Goal: Register for event/course

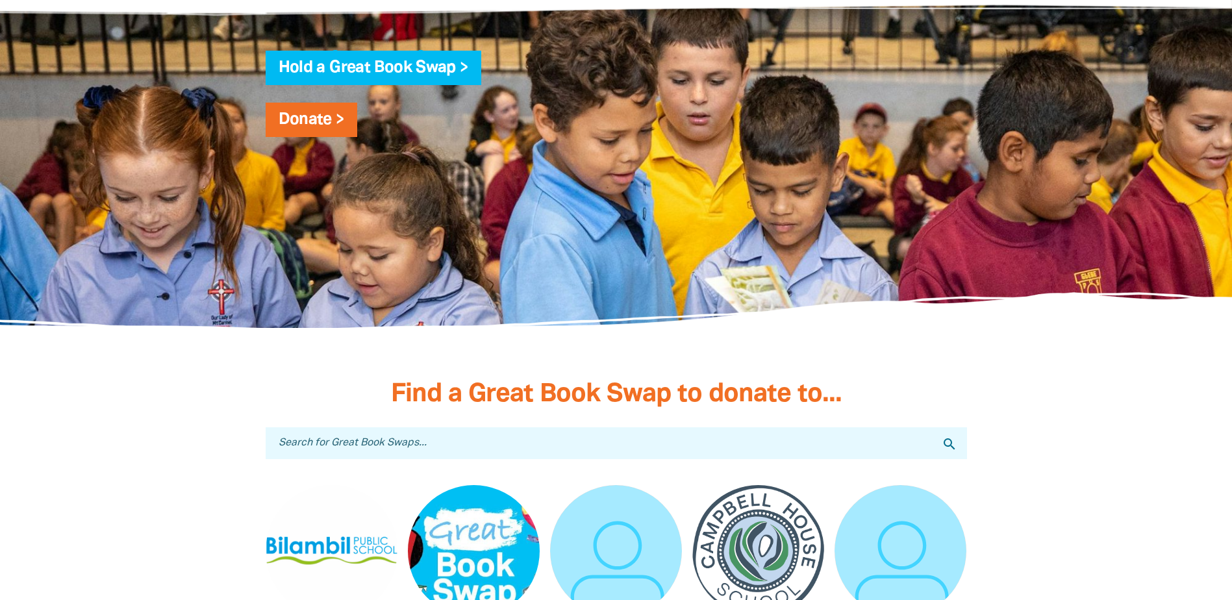
scroll to position [3378, 0]
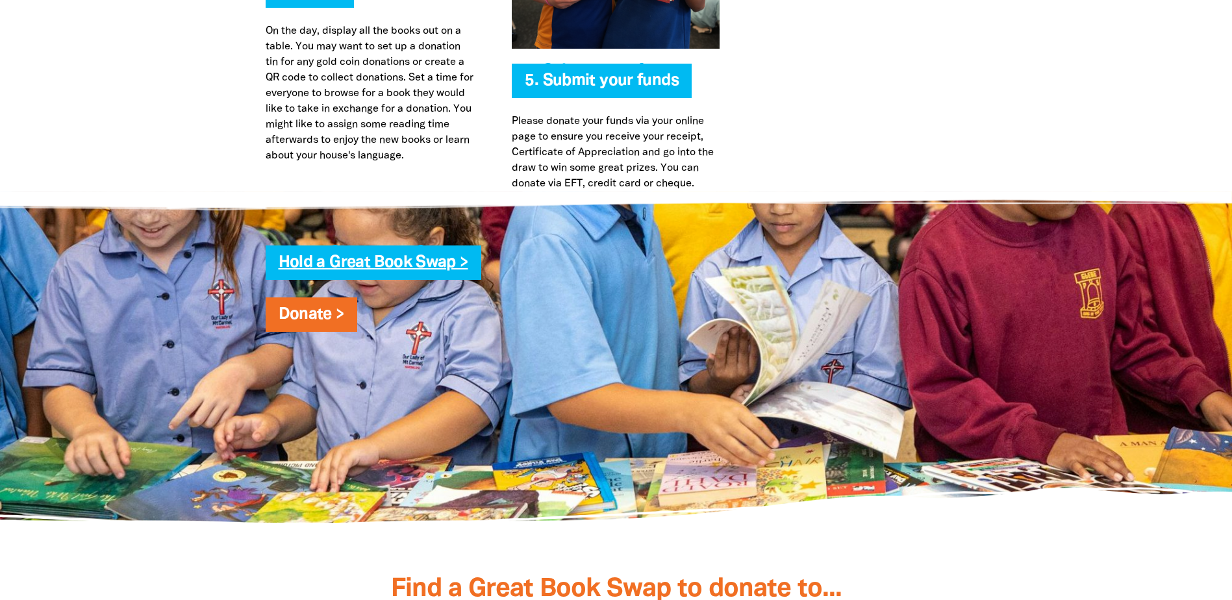
click at [305, 263] on link "Hold a Great Book Swap >" at bounding box center [374, 262] width 190 height 15
click at [468, 261] on link "Hold a Great Book Swap >" at bounding box center [374, 262] width 190 height 15
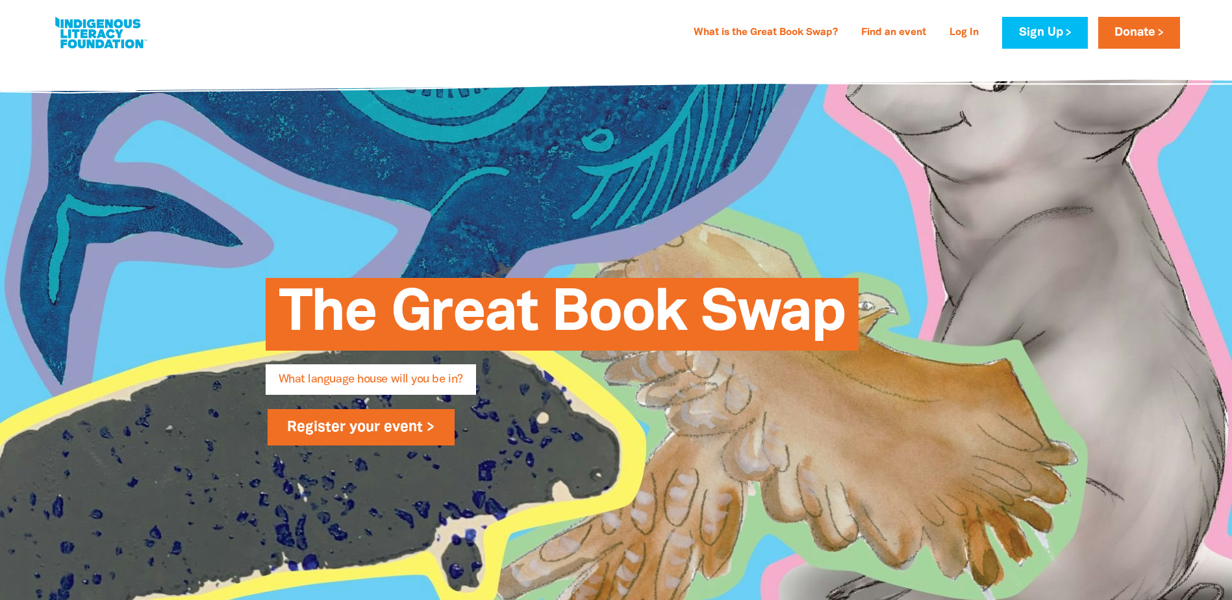
click at [418, 426] on link "Register your event >" at bounding box center [362, 427] width 188 height 36
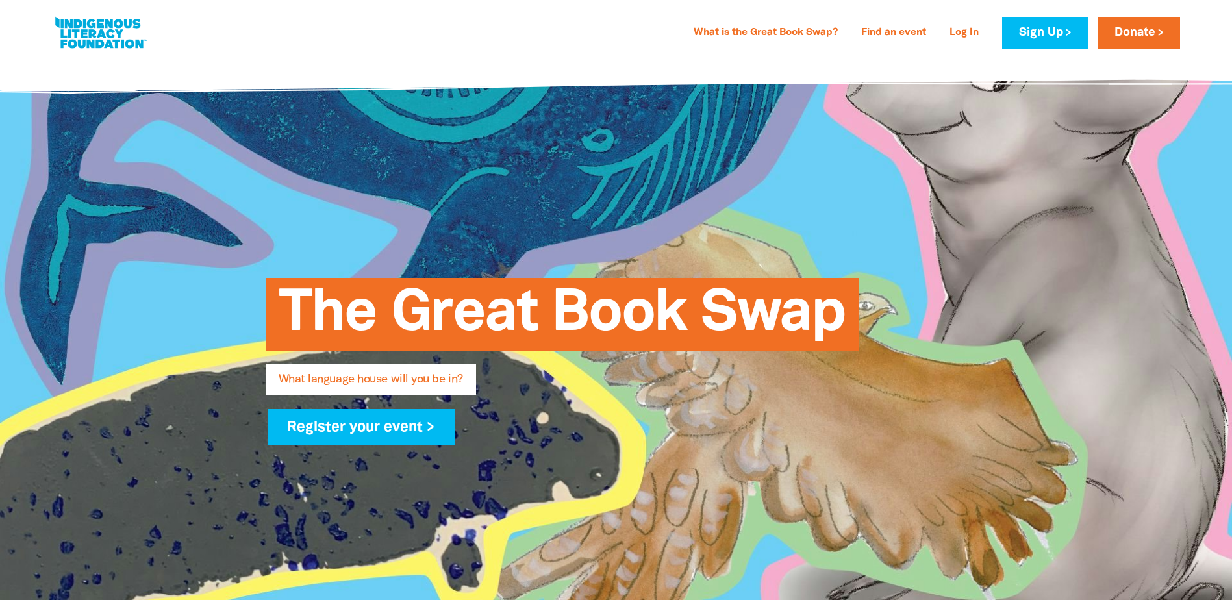
scroll to position [3378, 0]
